Goal: Information Seeking & Learning: Find specific fact

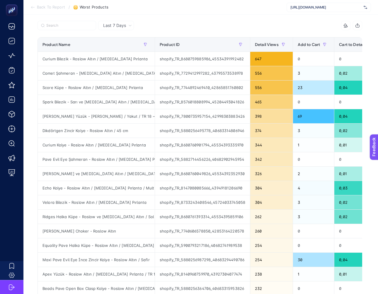
scroll to position [192, 0]
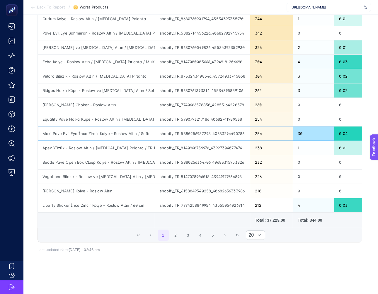
click at [86, 131] on div "Maxi Pave Evil Eye İnce Zincir Kolye - Roslow Altın / Safir" at bounding box center [96, 133] width 117 height 14
copy tr "Maxi Pave Evil Eye İnce Zincir Kolye - Roslow Altın / Safir"
click at [322, 271] on div "Last 7 Days 6 items selected Product Name Product ID Detail Views Add to Cart C…" at bounding box center [200, 89] width 334 height 388
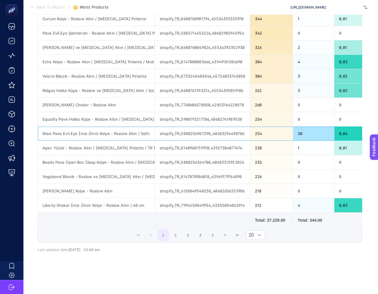
click at [117, 136] on div "Maxi Pave Evil Eye İnce Zincir Kolye - Roslow Altın / Safir" at bounding box center [96, 133] width 117 height 14
click at [120, 133] on div "Maxi Pave Evil Eye İnce Zincir Kolye - Roslow Altın / Safir" at bounding box center [96, 133] width 117 height 14
copy tr "Maxi Pave Evil Eye İnce Zincir Kolye - Roslow Altın / Safir"
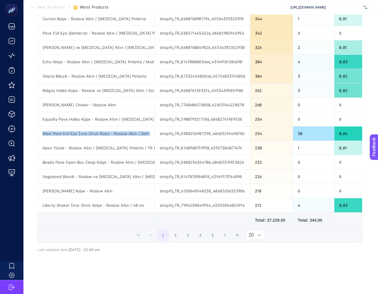
click at [254, 234] on div at bounding box center [259, 235] width 11 height 9
click at [251, 259] on li "50" at bounding box center [256, 260] width 20 height 12
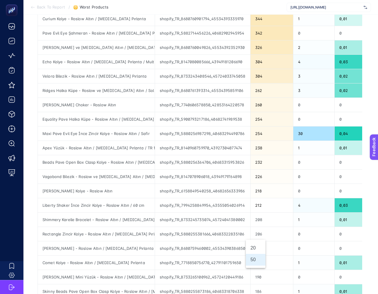
scroll to position [623, 0]
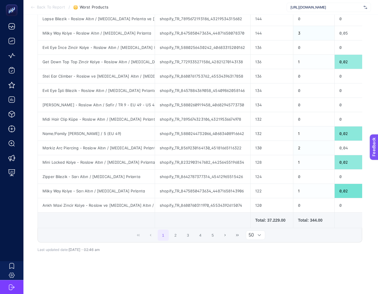
click at [249, 234] on span "50" at bounding box center [250, 235] width 8 height 9
click at [254, 248] on li "20" at bounding box center [256, 248] width 20 height 12
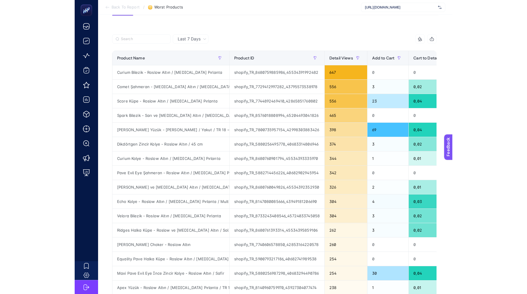
scroll to position [0, 0]
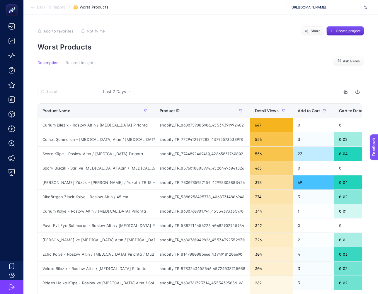
click at [221, 81] on div "Last 7 Days 6 items selected Product Name Product ID Detail Views Add to Cart C…" at bounding box center [200, 276] width 334 height 397
click at [122, 93] on span "Last 7 Days" at bounding box center [114, 92] width 23 height 6
click at [116, 112] on li "Last 30 Days" at bounding box center [116, 114] width 32 height 11
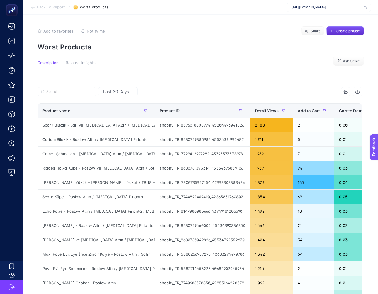
click at [130, 90] on div "Last 30 Days" at bounding box center [119, 92] width 36 height 4
click at [120, 104] on li "Last 7 Days" at bounding box center [118, 104] width 36 height 11
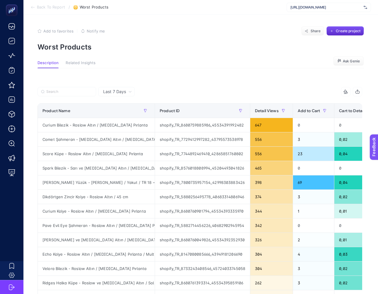
click at [193, 65] on section "Description Related Insights Ask Genie" at bounding box center [200, 65] width 326 height 8
click at [359, 92] on icon "button" at bounding box center [357, 91] width 5 height 5
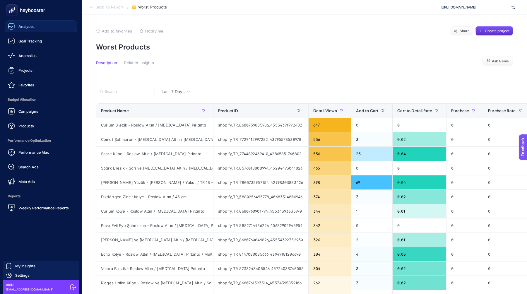
click at [23, 27] on span "Analyses" at bounding box center [26, 26] width 16 height 5
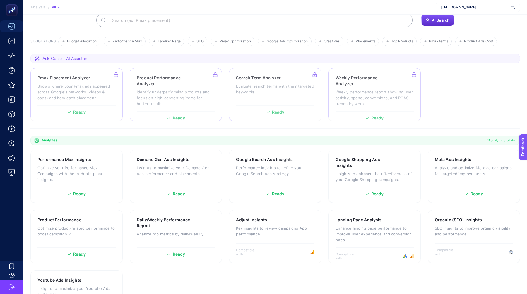
scroll to position [83, 0]
